Goal: Task Accomplishment & Management: Use online tool/utility

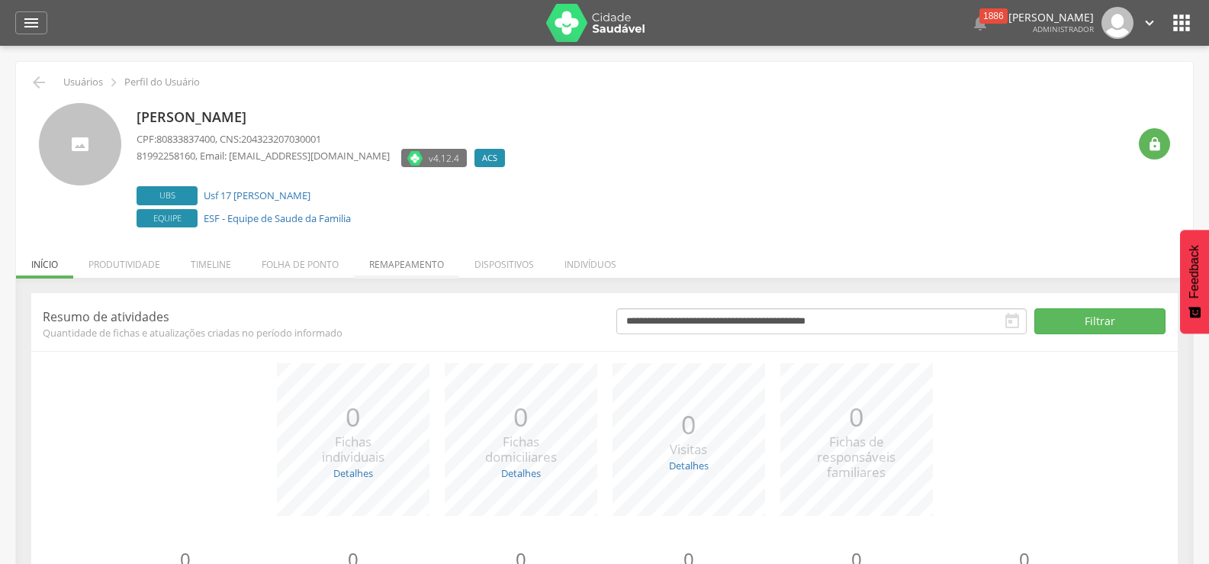
click at [424, 257] on li "Remapeamento" at bounding box center [406, 261] width 105 height 36
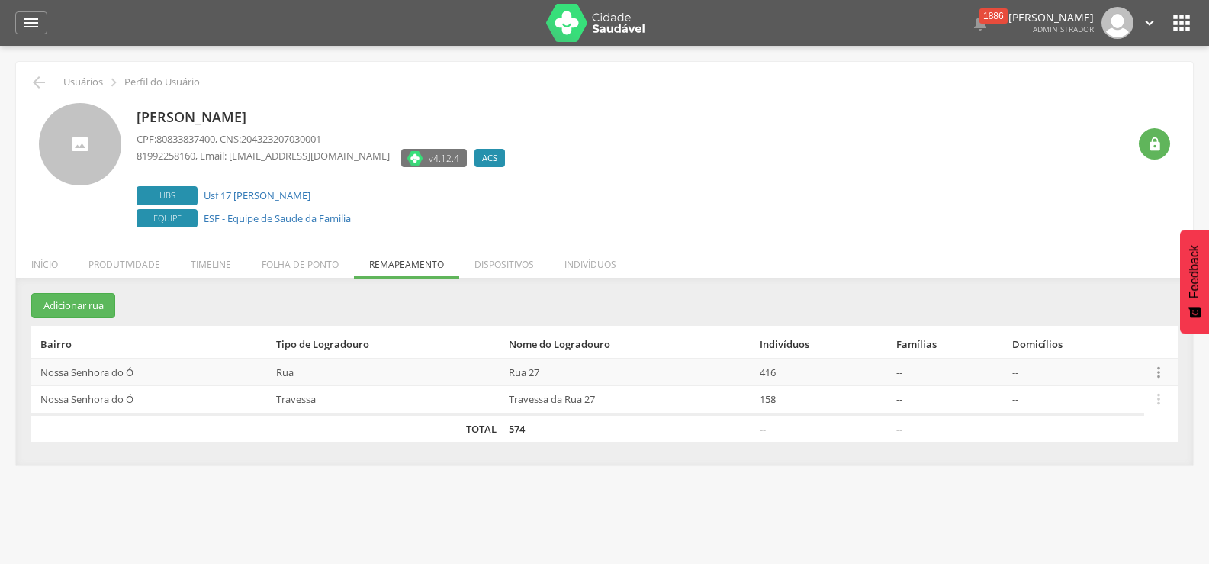
click at [1163, 375] on icon "" at bounding box center [1158, 372] width 17 height 17
click at [1082, 307] on link "Desalocar famílias" at bounding box center [1106, 311] width 121 height 19
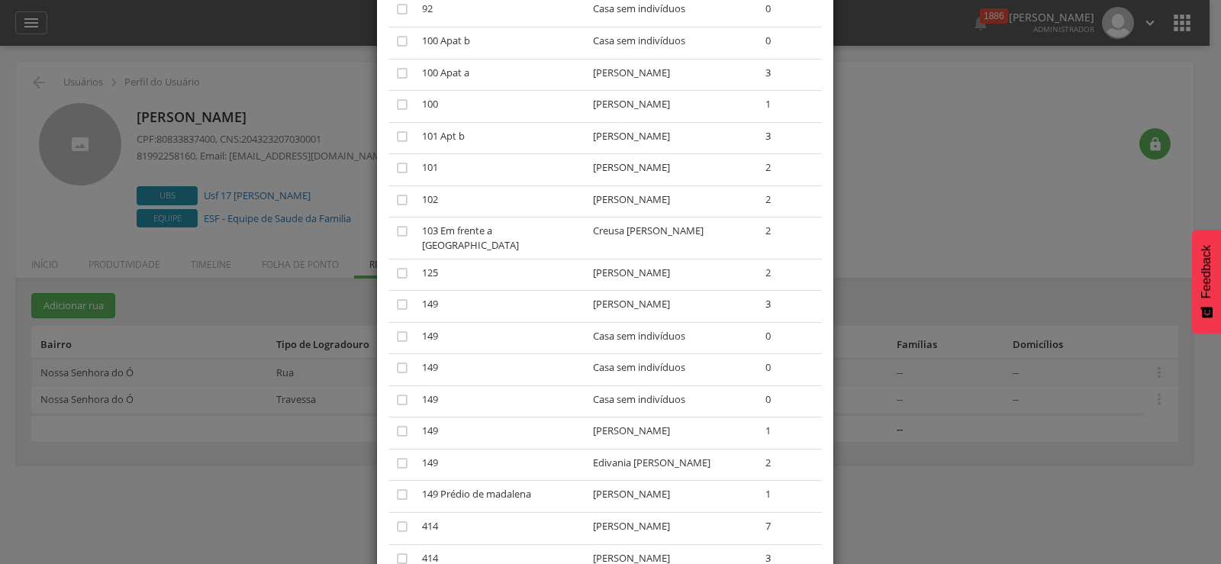
scroll to position [5569, 0]
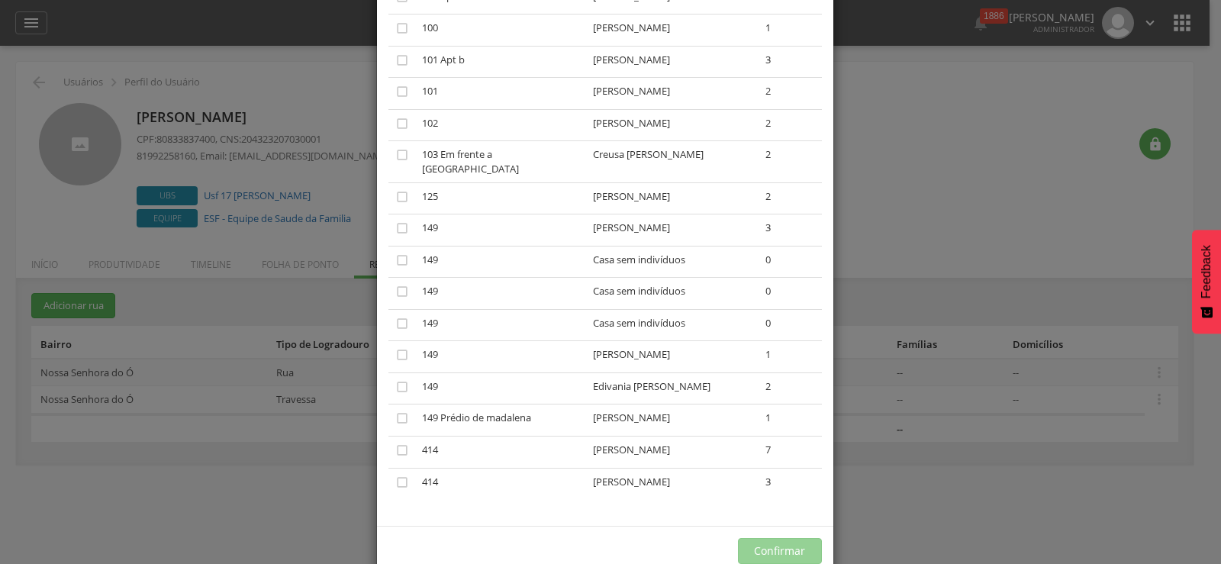
click at [992, 174] on div "× Desalocar Famílias A lista abaixo apresenta as casas da Rua 27 que estão aloc…" at bounding box center [610, 282] width 1221 height 564
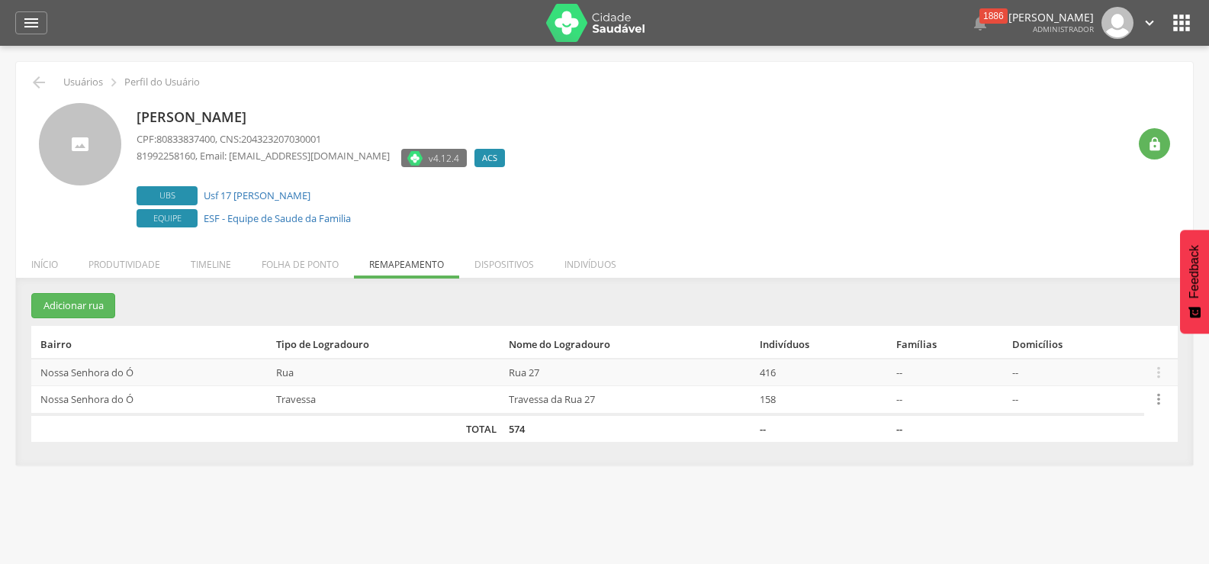
click at [1156, 397] on icon "" at bounding box center [1158, 399] width 17 height 17
click at [1105, 335] on link "Desalocar famílias" at bounding box center [1106, 339] width 121 height 19
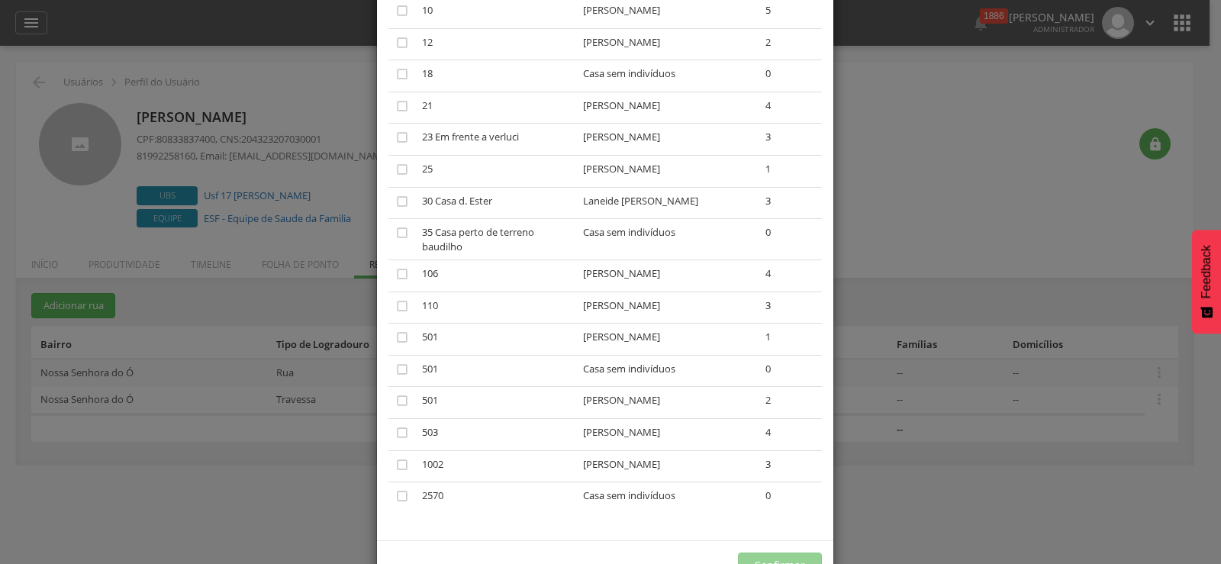
scroll to position [2136, 0]
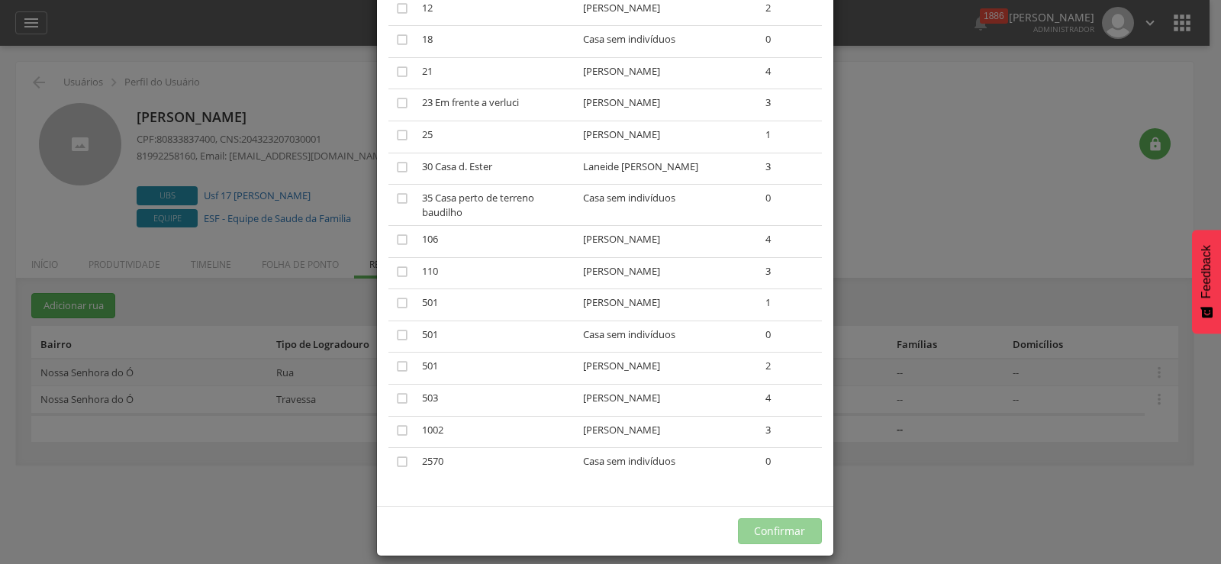
click at [1020, 169] on div "× Desalocar Famílias A lista abaixo apresenta as casas da Travessa da Rua 27 qu…" at bounding box center [610, 282] width 1221 height 564
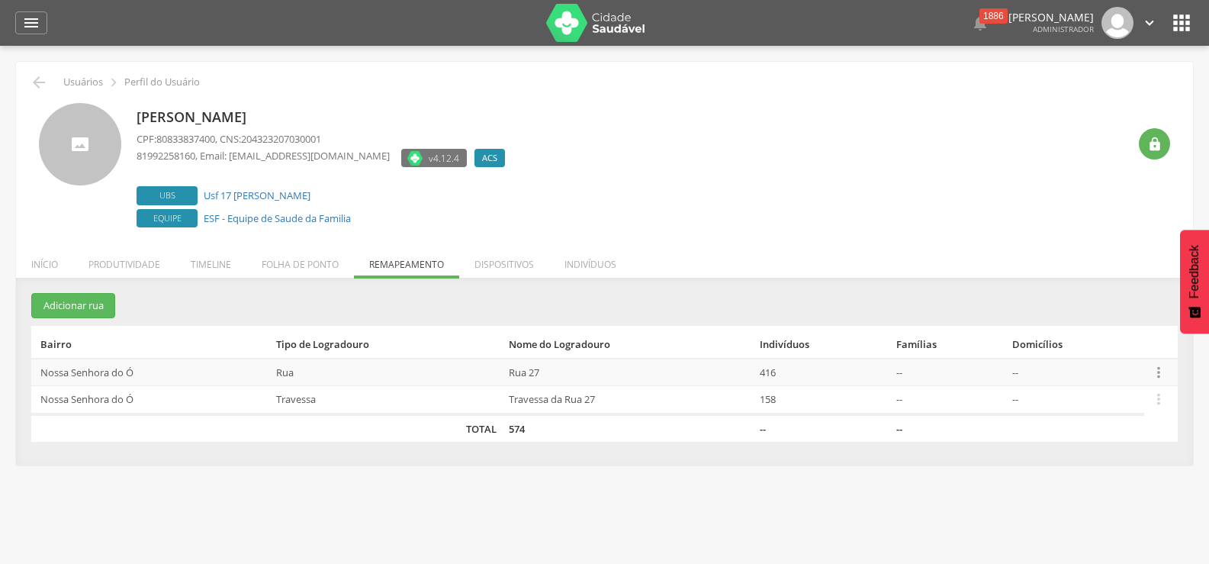
click at [1160, 371] on icon "" at bounding box center [1158, 372] width 17 height 17
click at [1095, 307] on link "Desalocar famílias" at bounding box center [1106, 311] width 121 height 19
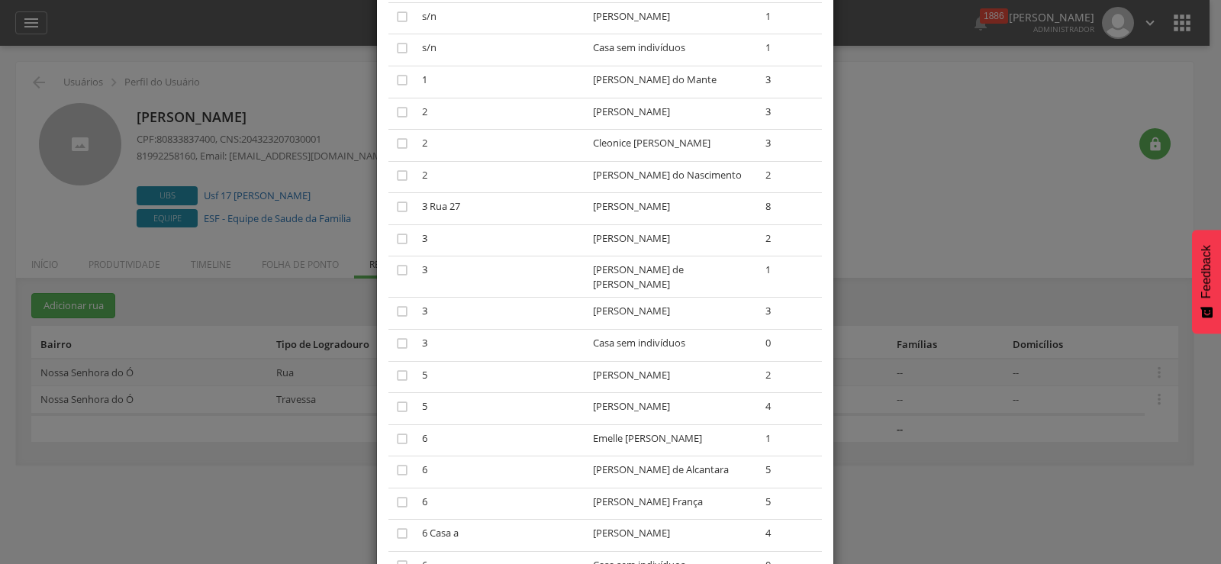
scroll to position [1297, 0]
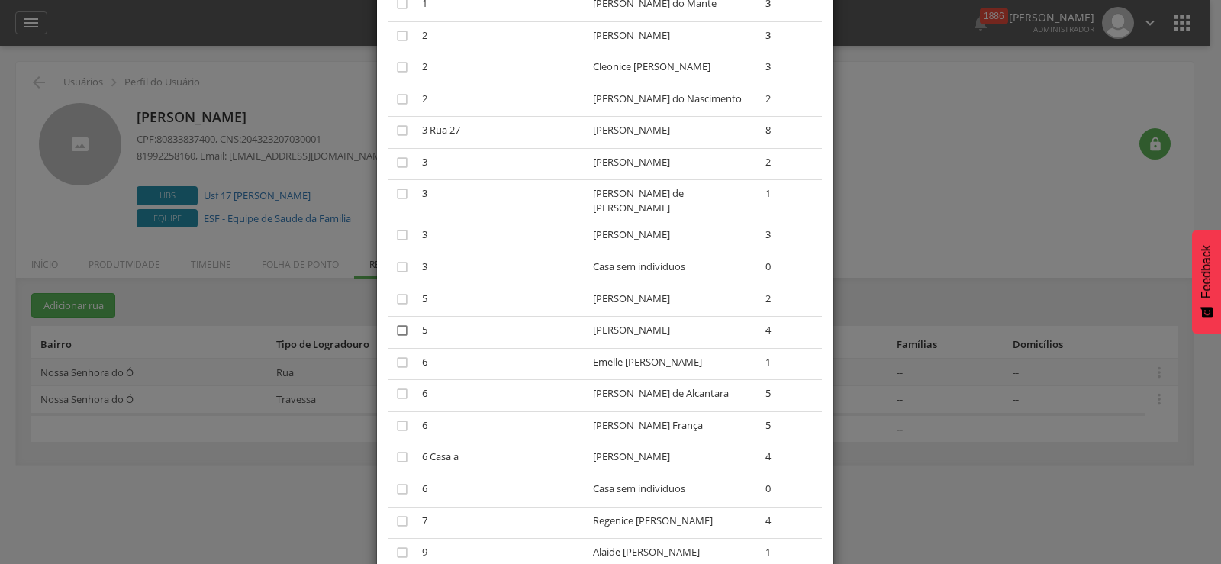
click at [396, 333] on icon "" at bounding box center [401, 330] width 15 height 15
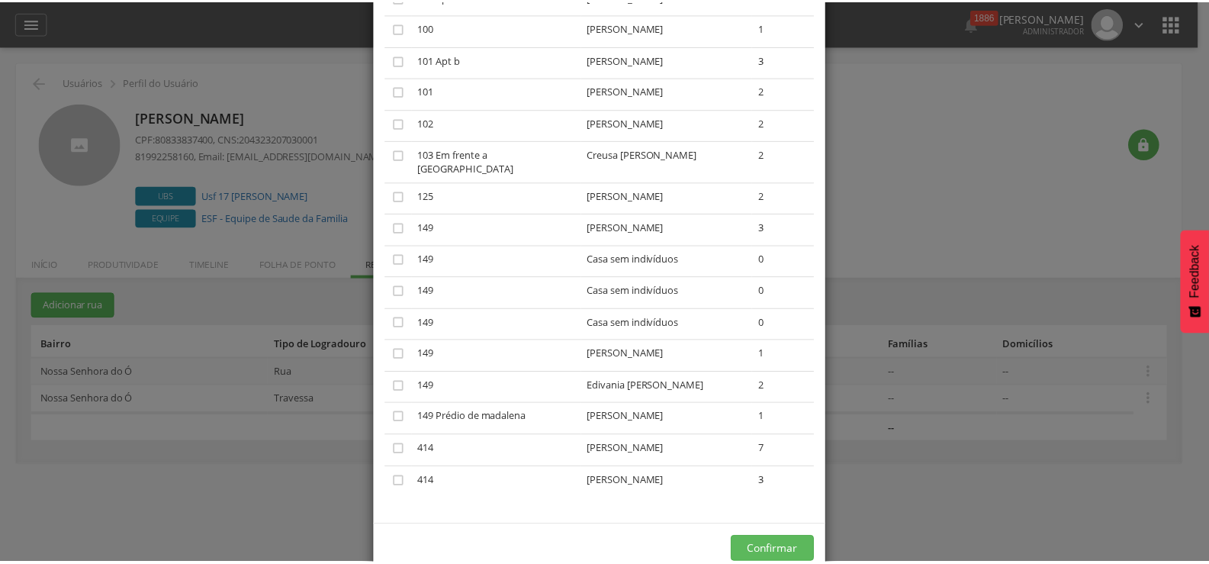
scroll to position [5575, 0]
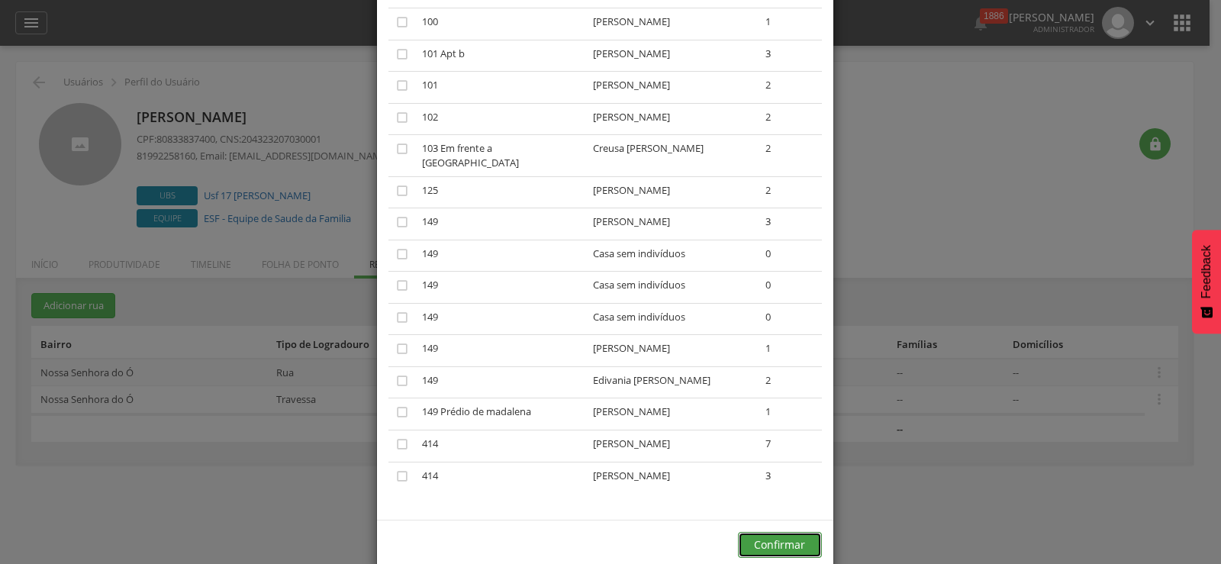
click at [761, 532] on button "Confirmar" at bounding box center [780, 545] width 84 height 26
